Goal: Communication & Community: Answer question/provide support

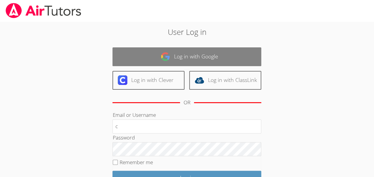
type input "c"
click at [208, 52] on link "Log in with Google" at bounding box center [186, 56] width 149 height 19
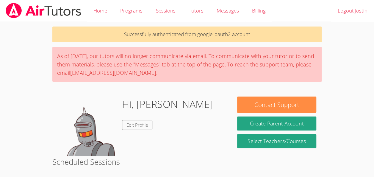
scroll to position [154, 0]
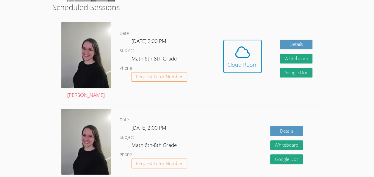
click at [251, 35] on div "Hidden Cloud Room Details Whiteboard Hidden Google Doc" at bounding box center [268, 61] width 108 height 86
click at [230, 52] on span at bounding box center [242, 52] width 30 height 17
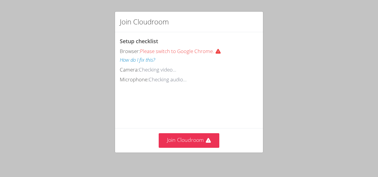
click at [187, 126] on video at bounding box center [164, 110] width 89 height 45
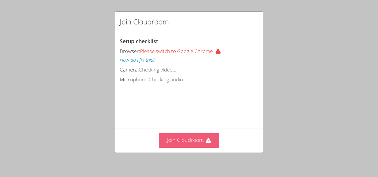
click at [184, 141] on button "Join Cloudroom" at bounding box center [189, 140] width 61 height 15
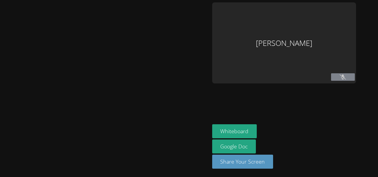
click at [331, 79] on button at bounding box center [343, 76] width 24 height 7
click at [327, 76] on div "Jostin Sebastian Francisco Whiteboard Google Doc Share Your Screen" at bounding box center [189, 88] width 378 height 177
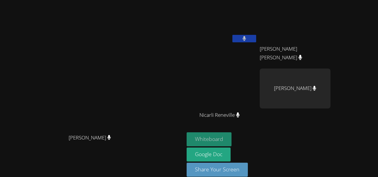
click at [232, 137] on button "Whiteboard" at bounding box center [209, 139] width 45 height 14
click at [232, 141] on button "Whiteboard" at bounding box center [209, 139] width 45 height 14
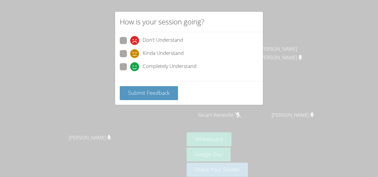
click at [130, 71] on span at bounding box center [130, 71] width 0 height 0
click at [130, 67] on input "Completely Understand" at bounding box center [132, 65] width 5 height 5
radio input "true"
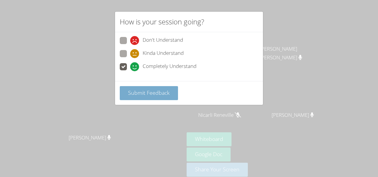
click at [141, 96] on button "Submit Feedback" at bounding box center [149, 93] width 58 height 14
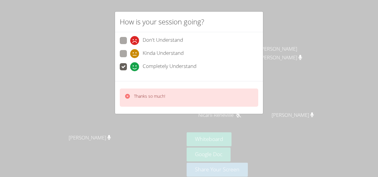
click at [88, 9] on div "How is your session going? Don't Understand Kinda Understand Completely Underst…" at bounding box center [189, 88] width 378 height 177
